Goal: Transaction & Acquisition: Book appointment/travel/reservation

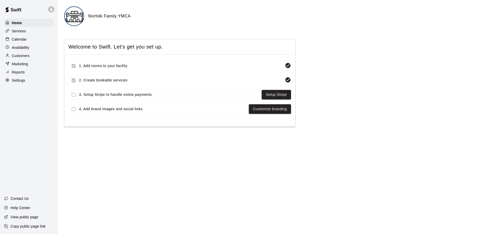
click at [21, 38] on p "Calendar" at bounding box center [19, 39] width 15 height 5
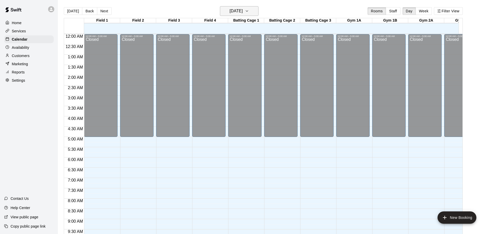
scroll to position [255, 0]
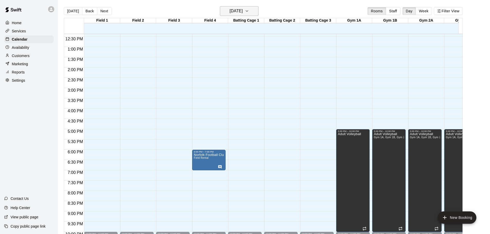
click at [241, 12] on h6 "[DATE]" at bounding box center [236, 10] width 13 height 7
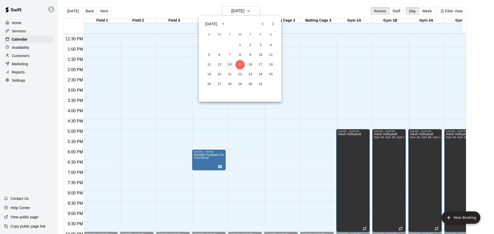
click at [229, 66] on button "14" at bounding box center [229, 64] width 9 height 9
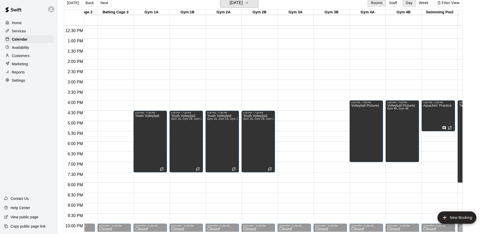
scroll to position [0, 0]
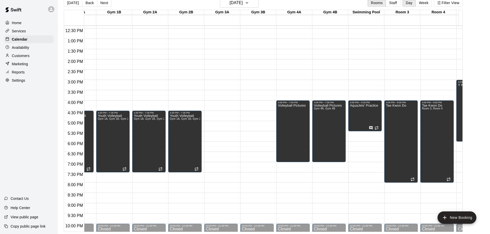
click at [311, 103] on div at bounding box center [294, 103] width 36 height 5
click at [235, 2] on h6 "[DATE]" at bounding box center [236, 2] width 13 height 7
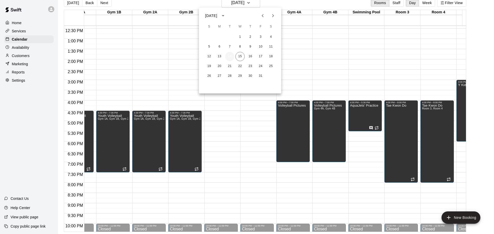
click at [230, 56] on button "14" at bounding box center [229, 56] width 9 height 9
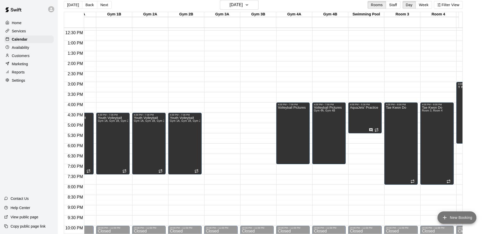
click at [462, 216] on button "New Booking" at bounding box center [456, 218] width 39 height 12
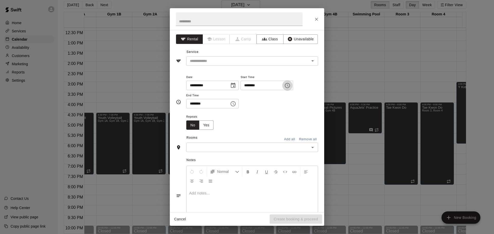
click at [290, 85] on icon "Choose time, selected time is 12:00 PM" at bounding box center [287, 85] width 5 height 5
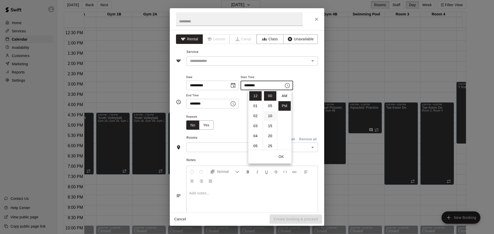
scroll to position [9, 0]
click at [257, 138] on li "04" at bounding box center [255, 136] width 12 height 10
type input "********"
click at [236, 105] on icon "Choose time, selected time is 12:30 PM" at bounding box center [233, 104] width 6 height 6
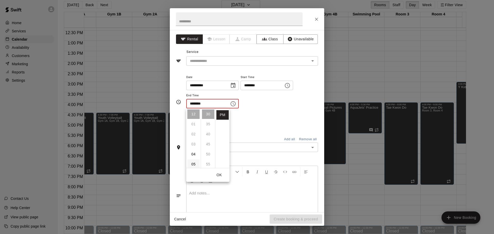
click at [194, 164] on li "05" at bounding box center [193, 165] width 12 height 10
click at [207, 113] on li "00" at bounding box center [208, 115] width 12 height 10
type input "********"
click at [263, 103] on div "**********" at bounding box center [252, 91] width 132 height 35
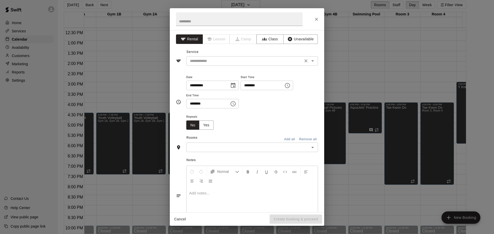
click at [216, 61] on input "text" at bounding box center [244, 61] width 113 height 6
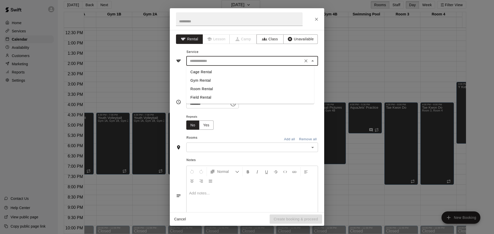
click at [197, 79] on li "Gym Rental" at bounding box center [250, 80] width 128 height 8
type input "**********"
click at [211, 22] on input "text" at bounding box center [239, 19] width 127 height 14
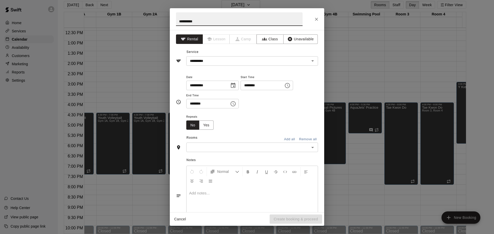
type input "**********"
click at [244, 149] on input "text" at bounding box center [248, 147] width 120 height 6
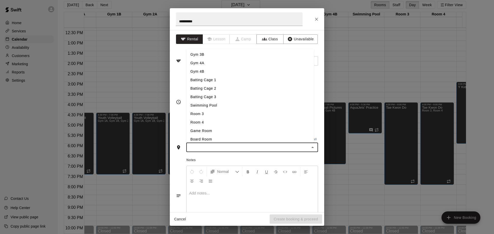
click at [204, 71] on li "Gym 4B" at bounding box center [250, 71] width 128 height 8
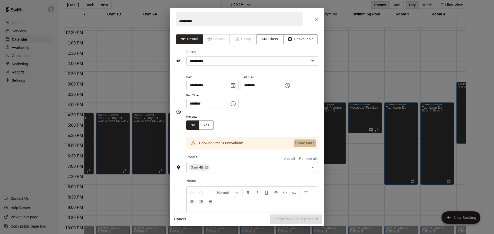
click at [298, 144] on p "Show More" at bounding box center [305, 143] width 20 height 5
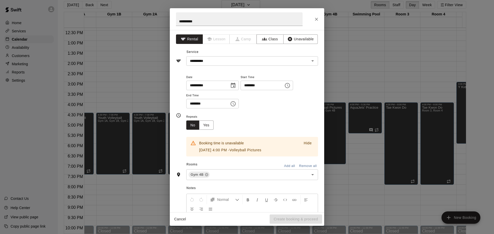
click at [303, 143] on p "Hide" at bounding box center [307, 143] width 8 height 5
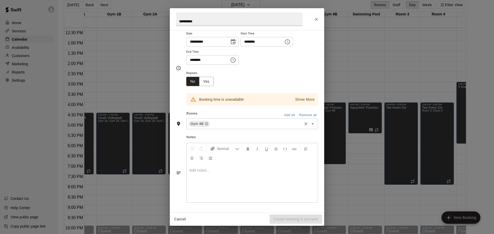
click at [311, 124] on icon "Open" at bounding box center [312, 123] width 3 height 1
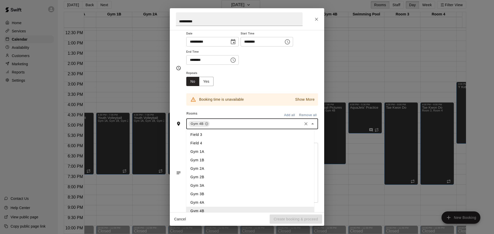
scroll to position [51, 0]
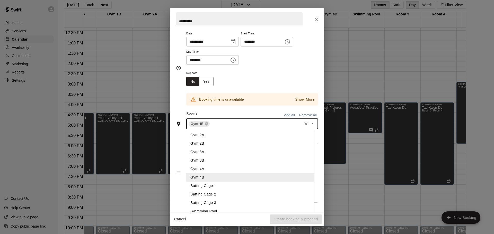
click at [202, 160] on li "Gym 3B" at bounding box center [250, 160] width 128 height 8
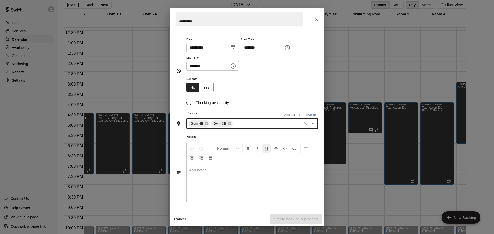
scroll to position [44, 0]
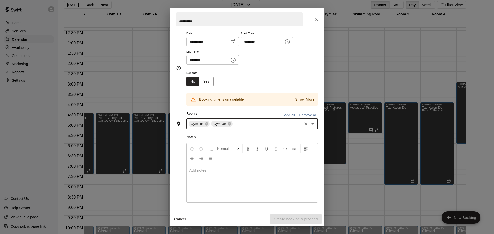
click at [209, 124] on div "Gym 4B" at bounding box center [198, 124] width 21 height 6
click at [207, 124] on icon at bounding box center [206, 124] width 4 height 4
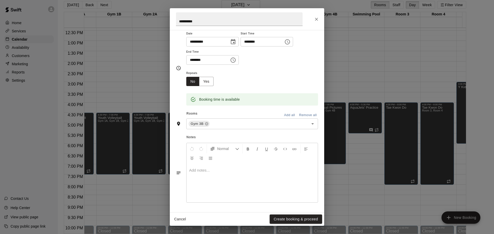
click at [230, 168] on p at bounding box center [252, 170] width 126 height 5
click at [202, 82] on button "Yes" at bounding box center [206, 82] width 14 height 10
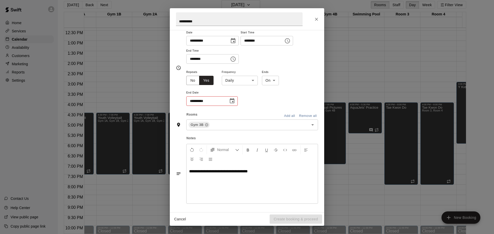
click at [249, 78] on body "Home Services Calendar Availability Customers Marketing Reports Settings Contac…" at bounding box center [247, 115] width 494 height 242
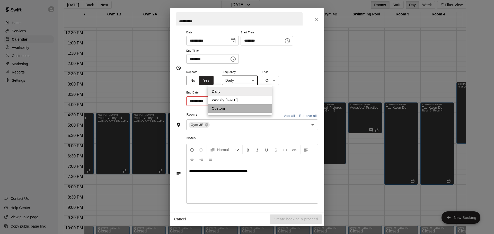
click at [221, 108] on li "Custom" at bounding box center [240, 108] width 64 height 8
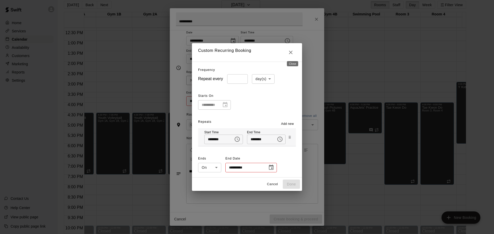
click at [292, 51] on icon "Close" at bounding box center [291, 53] width 4 height 4
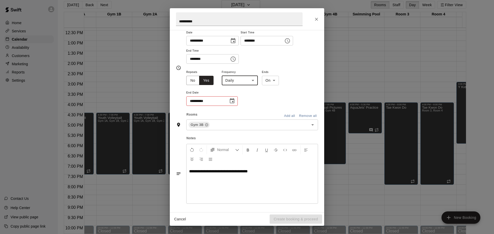
click at [254, 81] on body "Home Services Calendar Availability Customers Marketing Reports Settings Contac…" at bounding box center [247, 115] width 494 height 242
click at [220, 108] on li "Custom" at bounding box center [240, 108] width 64 height 8
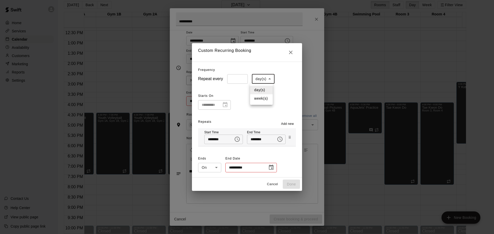
click at [266, 77] on body "Home Services Calendar Availability Customers Marketing Reports Settings Contac…" at bounding box center [247, 115] width 494 height 242
click at [263, 89] on li "day(s)" at bounding box center [261, 90] width 23 height 8
click at [292, 53] on icon "Close" at bounding box center [291, 53] width 4 height 4
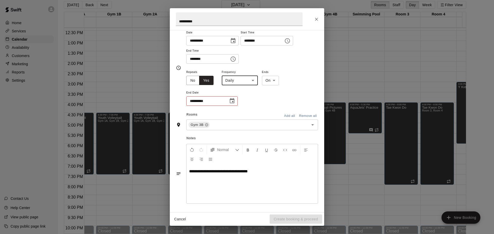
click at [249, 82] on body "Home Services Calendar Availability Customers Marketing Reports Settings Contac…" at bounding box center [247, 115] width 494 height 242
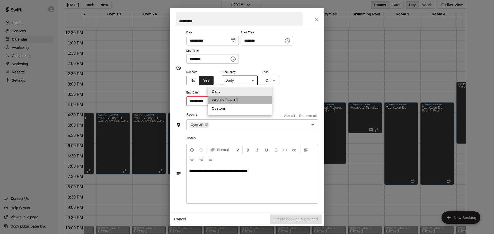
click at [242, 100] on li "Weekly [DATE]" at bounding box center [240, 100] width 64 height 8
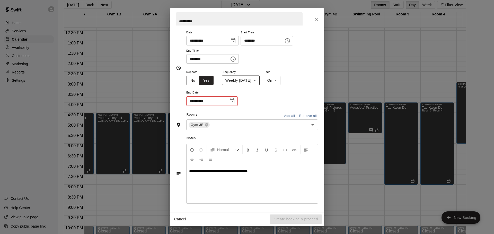
click at [258, 77] on body "Home Services Calendar Availability Customers Marketing Reports Settings Contac…" at bounding box center [247, 115] width 494 height 242
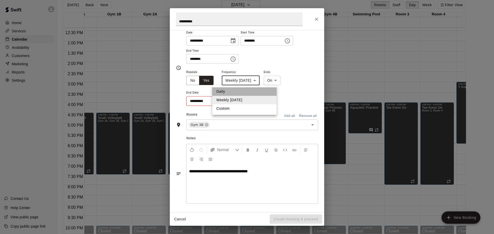
click at [246, 92] on li "Daily" at bounding box center [244, 91] width 64 height 8
type input "*****"
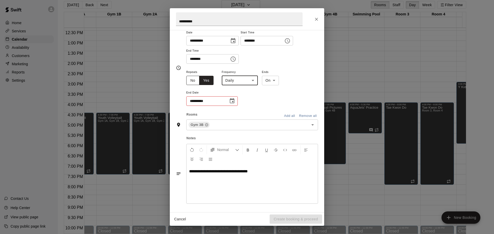
click at [198, 79] on button "No" at bounding box center [192, 81] width 13 height 10
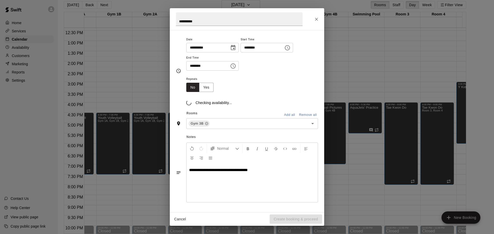
scroll to position [44, 0]
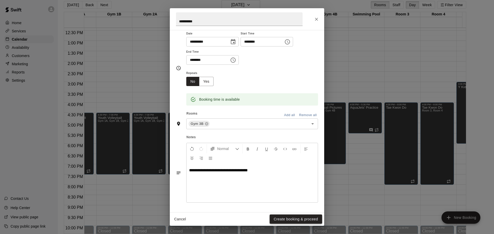
click at [300, 219] on button "Create booking & proceed" at bounding box center [295, 220] width 52 height 10
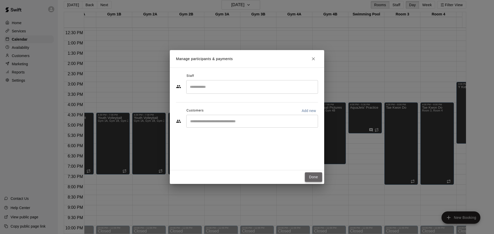
click at [314, 176] on button "Done" at bounding box center [313, 178] width 17 height 10
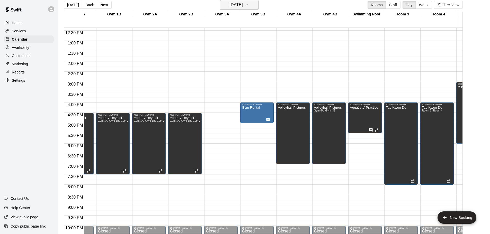
click at [233, 6] on h6 "[DATE]" at bounding box center [236, 4] width 13 height 7
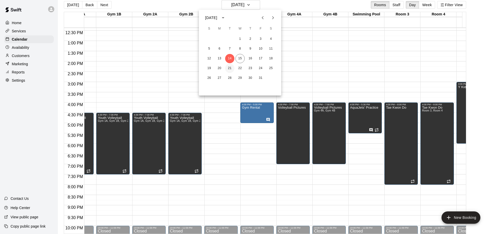
click at [230, 69] on button "21" at bounding box center [229, 68] width 9 height 9
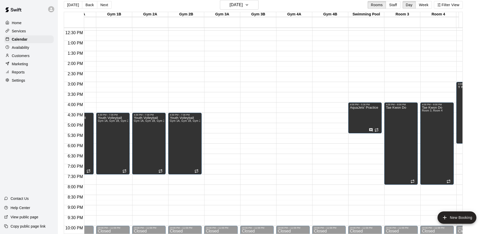
click at [319, 106] on div "12:00 AM – 5:00 AM Closed 10:00 PM – 11:59 PM Closed" at bounding box center [328, 20] width 33 height 494
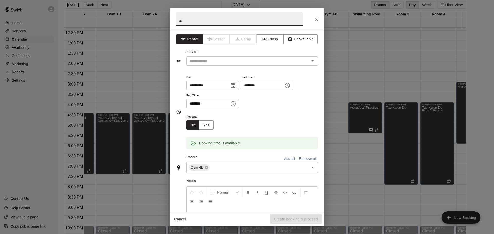
type input "*"
type input "**********"
click at [190, 103] on input "********" at bounding box center [206, 104] width 40 height 10
type input "********"
click at [202, 129] on button "Yes" at bounding box center [206, 126] width 14 height 10
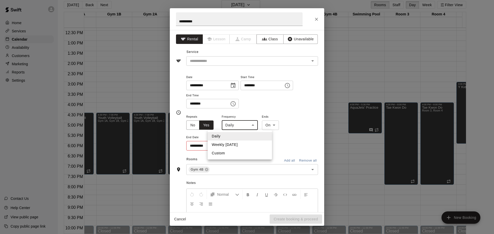
click at [247, 124] on body "Home Services Calendar Availability Customers Marketing Reports Settings Contac…" at bounding box center [247, 115] width 494 height 242
click at [238, 145] on li "Weekly [DATE]" at bounding box center [240, 145] width 64 height 8
type input "******"
click at [233, 145] on icon "Choose date" at bounding box center [232, 146] width 6 height 6
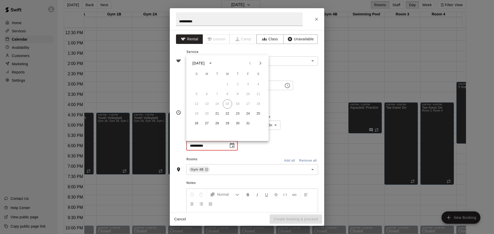
click at [262, 63] on icon "Next month" at bounding box center [260, 63] width 6 height 6
click at [218, 114] on button "18" at bounding box center [216, 113] width 9 height 9
type input "**********"
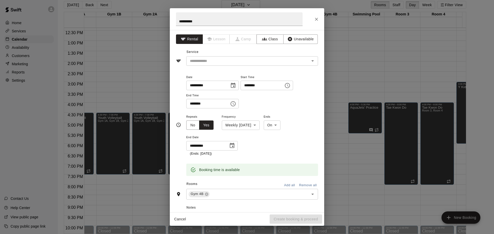
scroll to position [70, 0]
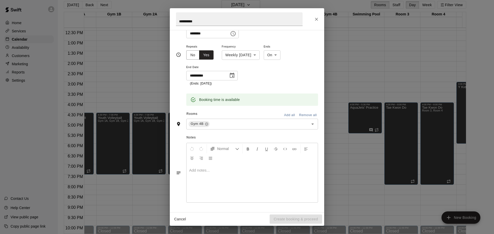
click at [229, 173] on div at bounding box center [251, 183] width 131 height 39
click at [247, 147] on icon "Format Bold" at bounding box center [248, 149] width 5 height 5
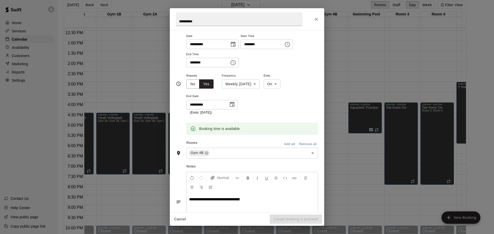
scroll to position [0, 0]
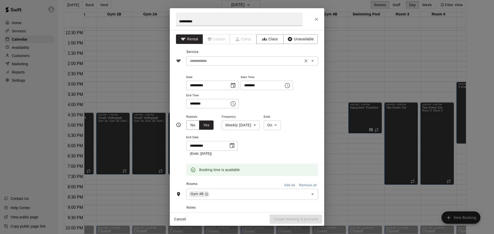
click at [205, 60] on input "text" at bounding box center [244, 61] width 113 height 6
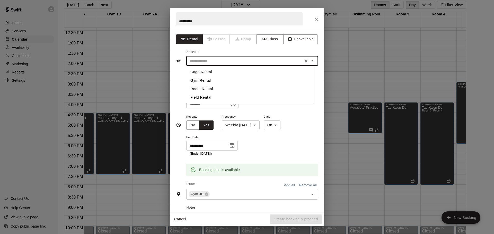
click at [200, 82] on li "Gym Rental" at bounding box center [250, 80] width 128 height 8
type input "**********"
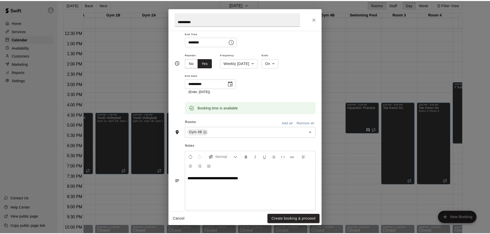
scroll to position [70, 0]
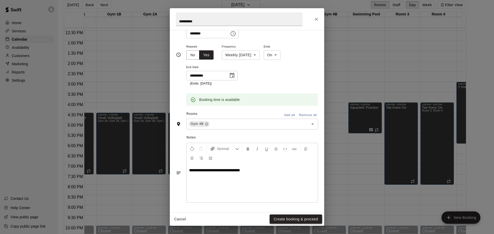
click at [311, 220] on button "Create booking & proceed" at bounding box center [295, 220] width 52 height 10
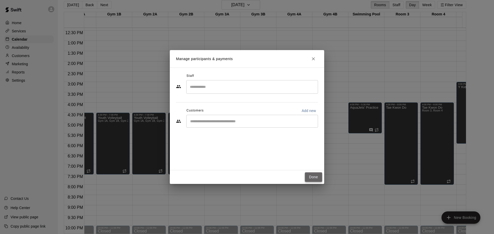
click at [314, 178] on button "Done" at bounding box center [313, 178] width 17 height 10
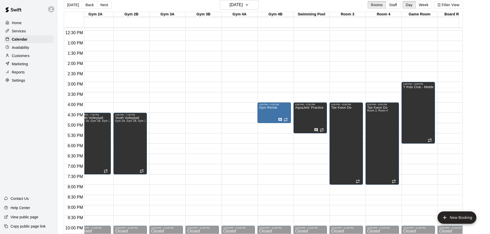
scroll to position [0, 342]
